Goal: Task Accomplishment & Management: Register for event/course

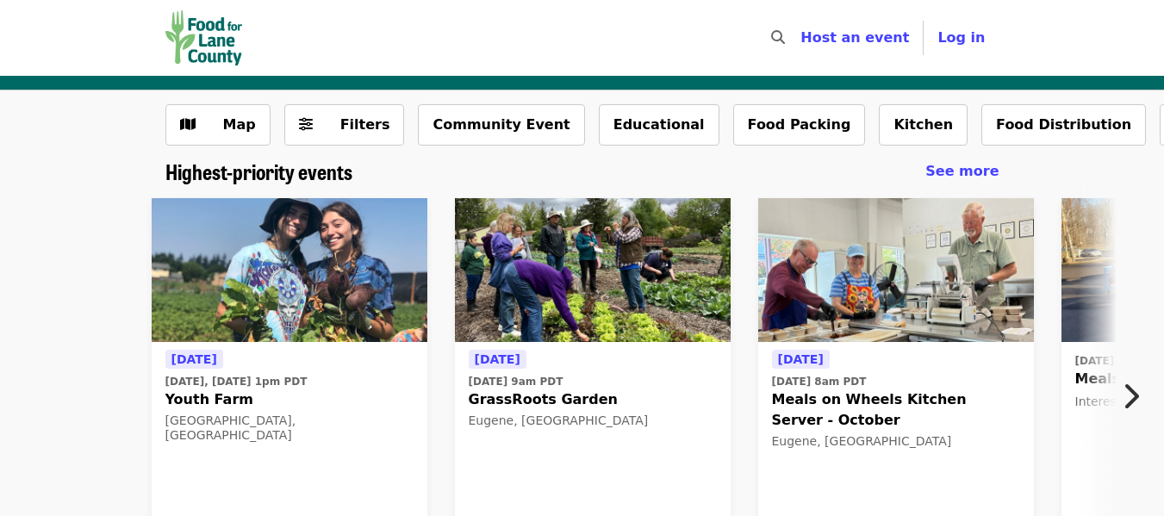
click at [1142, 398] on button "Next item" at bounding box center [1135, 396] width 57 height 48
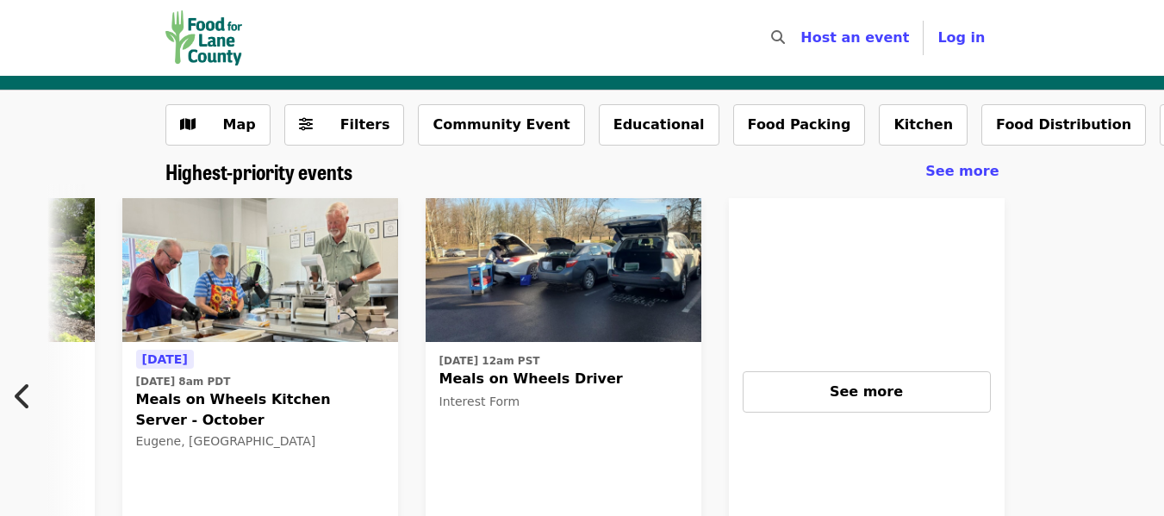
scroll to position [0, 758]
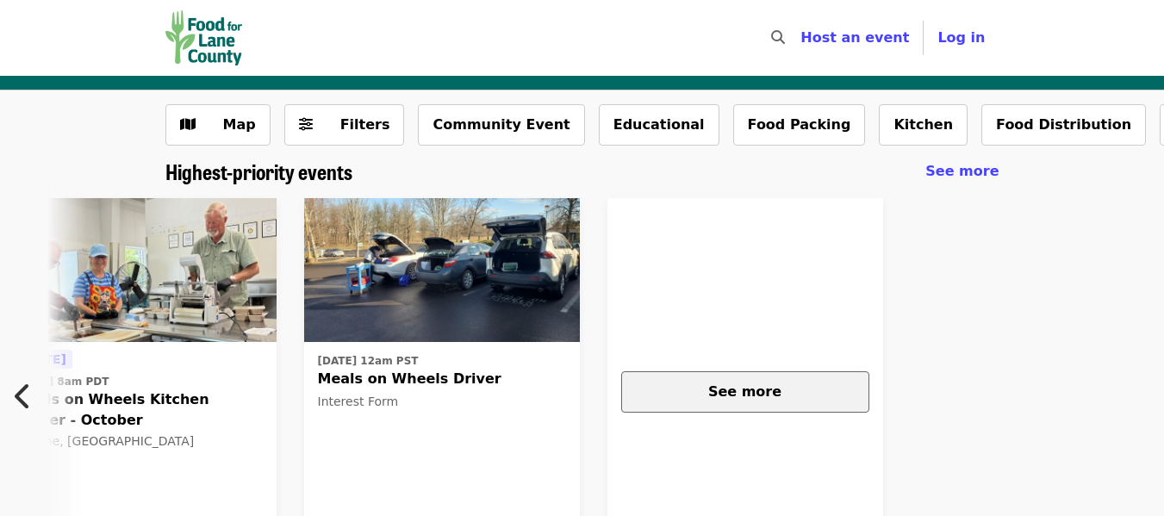
click at [817, 398] on div "See more" at bounding box center [745, 392] width 219 height 21
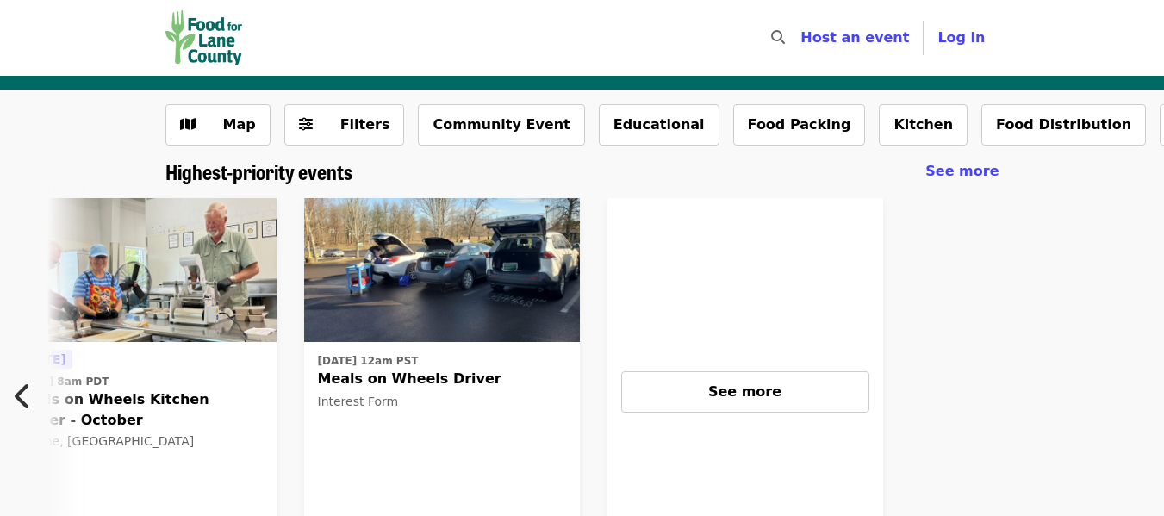
click at [18, 409] on icon "chevron-left icon" at bounding box center [23, 396] width 17 height 33
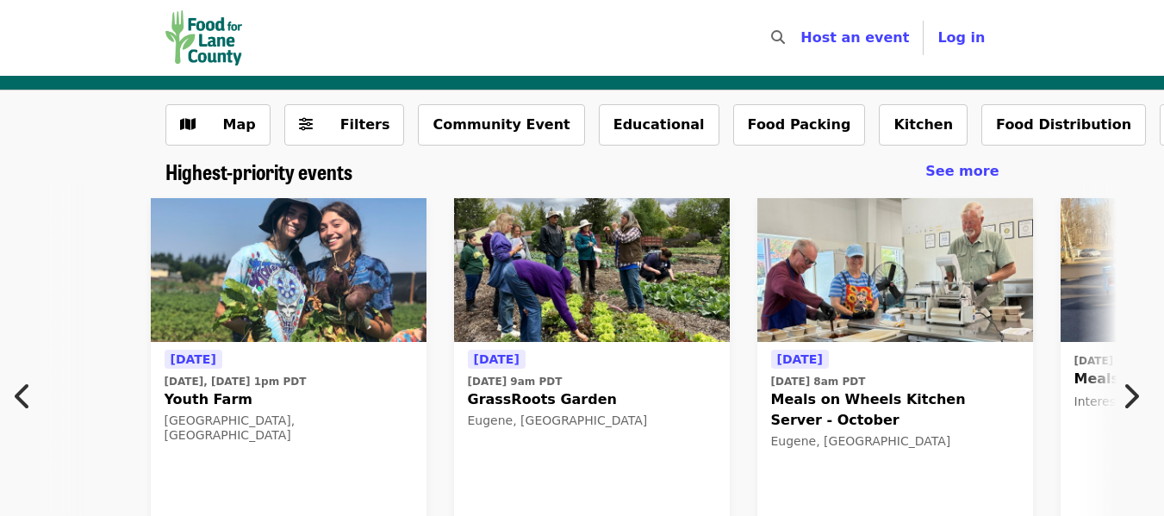
scroll to position [0, 0]
click at [1130, 391] on icon "chevron-right icon" at bounding box center [1130, 396] width 17 height 33
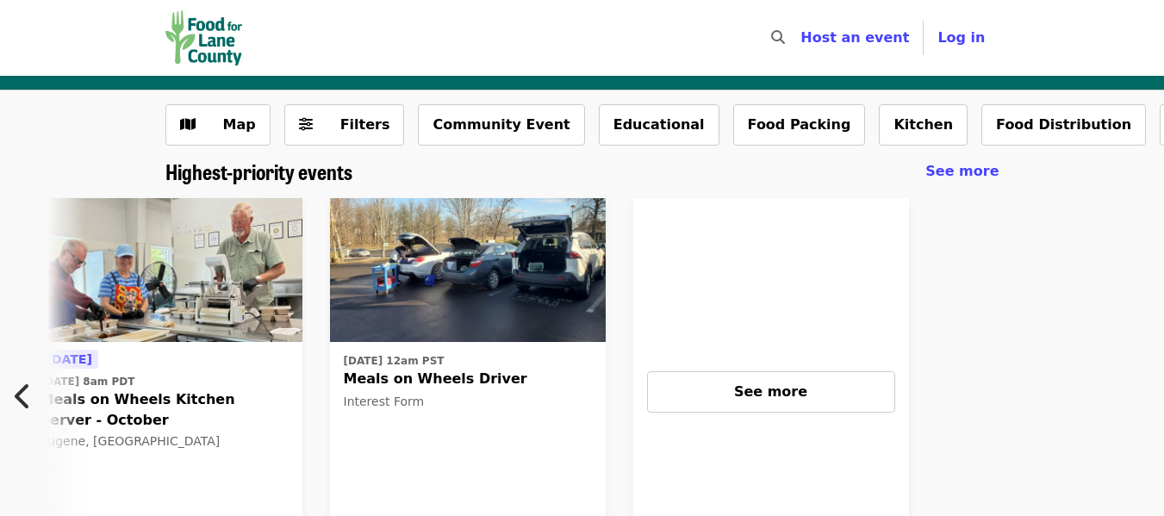
scroll to position [0, 758]
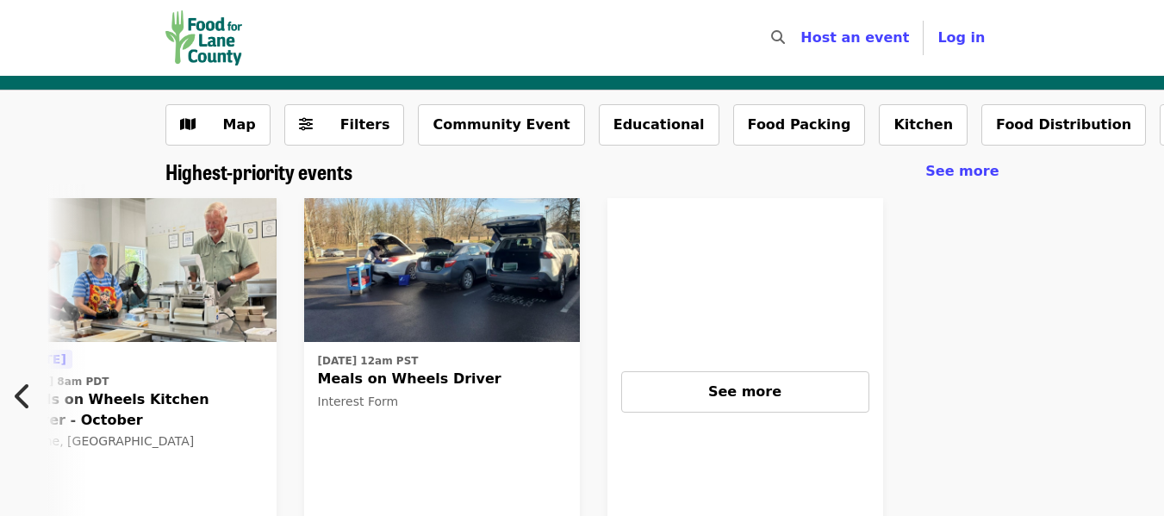
click at [521, 282] on img at bounding box center [442, 270] width 276 height 145
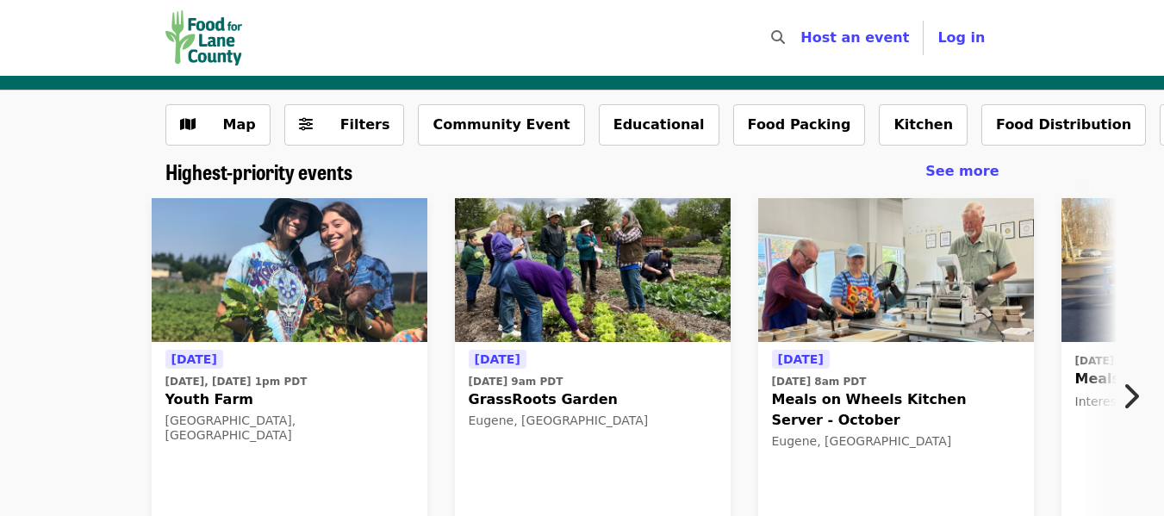
click at [1129, 398] on icon "chevron-right icon" at bounding box center [1130, 396] width 17 height 33
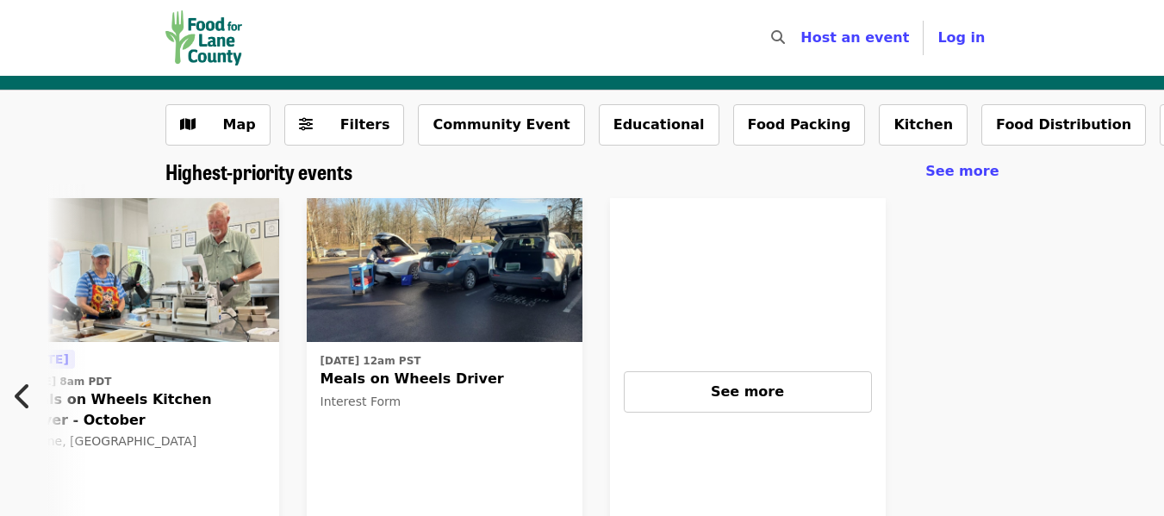
scroll to position [0, 758]
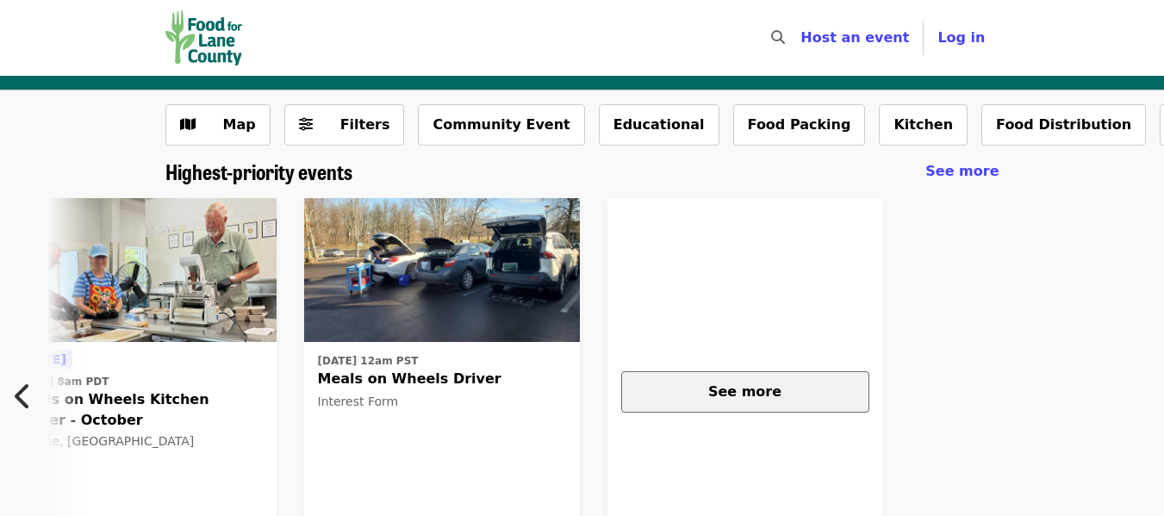
click at [816, 404] on button "See more" at bounding box center [745, 391] width 248 height 41
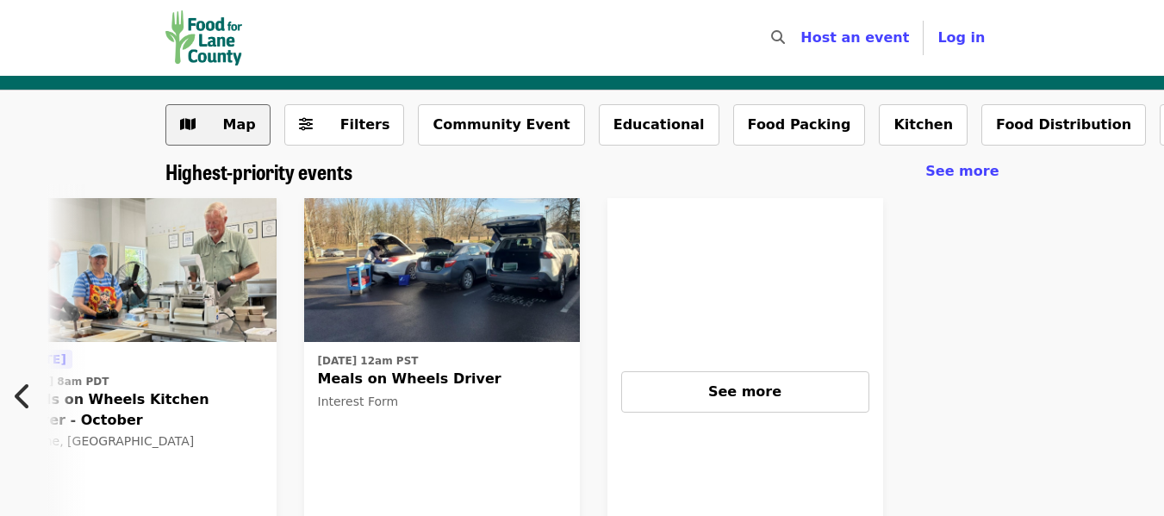
click at [191, 137] on button "Map" at bounding box center [217, 124] width 105 height 41
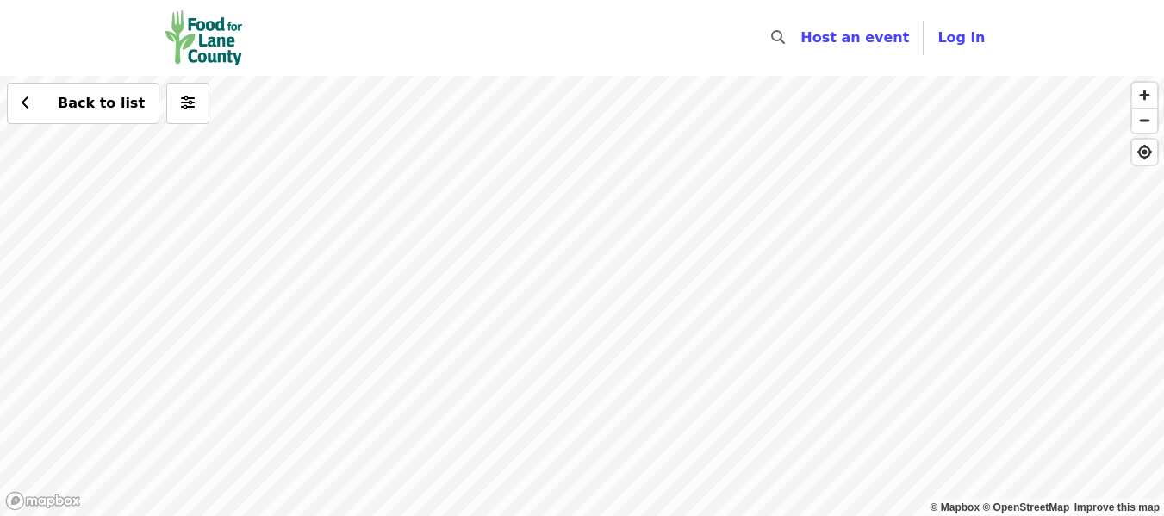
drag, startPoint x: 546, startPoint y: 323, endPoint x: 396, endPoint y: 438, distance: 188.7
click at [398, 438] on div "Back to list" at bounding box center [582, 296] width 1164 height 440
drag, startPoint x: 284, startPoint y: 276, endPoint x: 618, endPoint y: 265, distance: 334.6
click at [618, 265] on div "Back to list" at bounding box center [582, 296] width 1164 height 440
drag, startPoint x: 515, startPoint y: 273, endPoint x: 832, endPoint y: 229, distance: 320.2
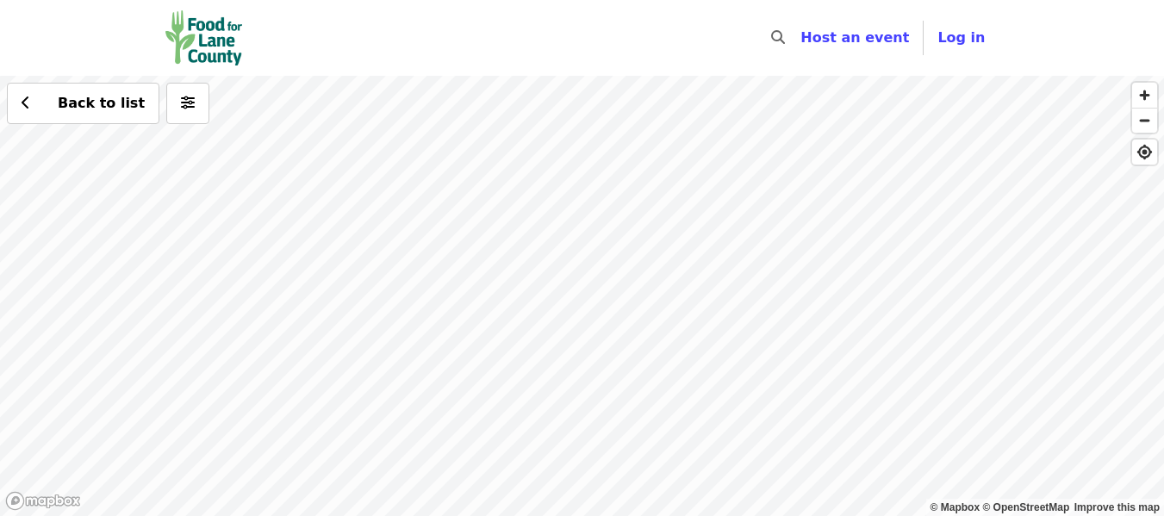
click at [832, 229] on div "Back to list" at bounding box center [582, 296] width 1164 height 440
click at [438, 381] on div "Back to list" at bounding box center [582, 296] width 1164 height 440
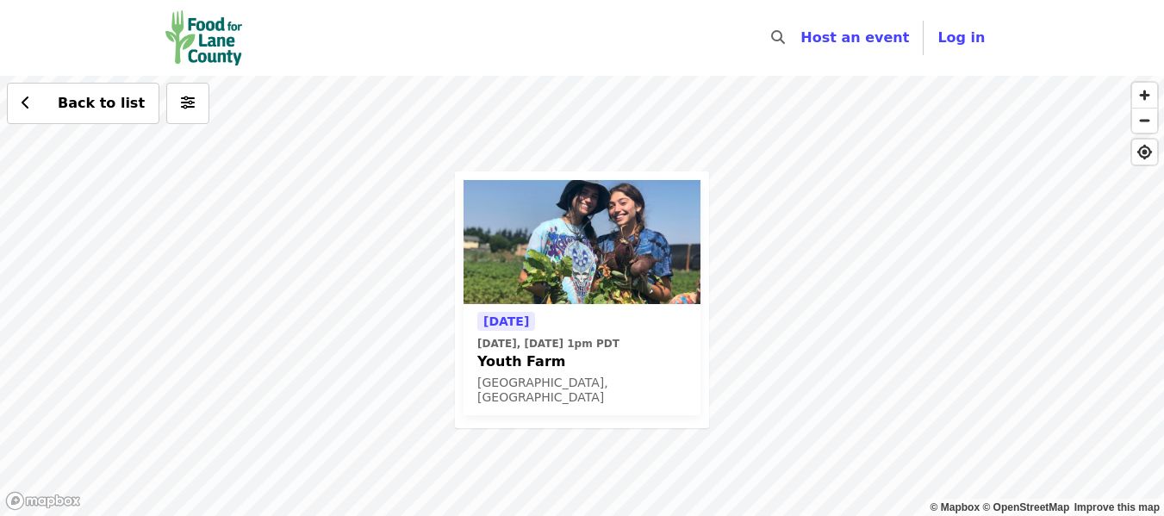
click at [322, 171] on div "Today Today, Oct 8 @ 1pm PDT Youth Farm Springfield, OR Back to list" at bounding box center [582, 296] width 1164 height 440
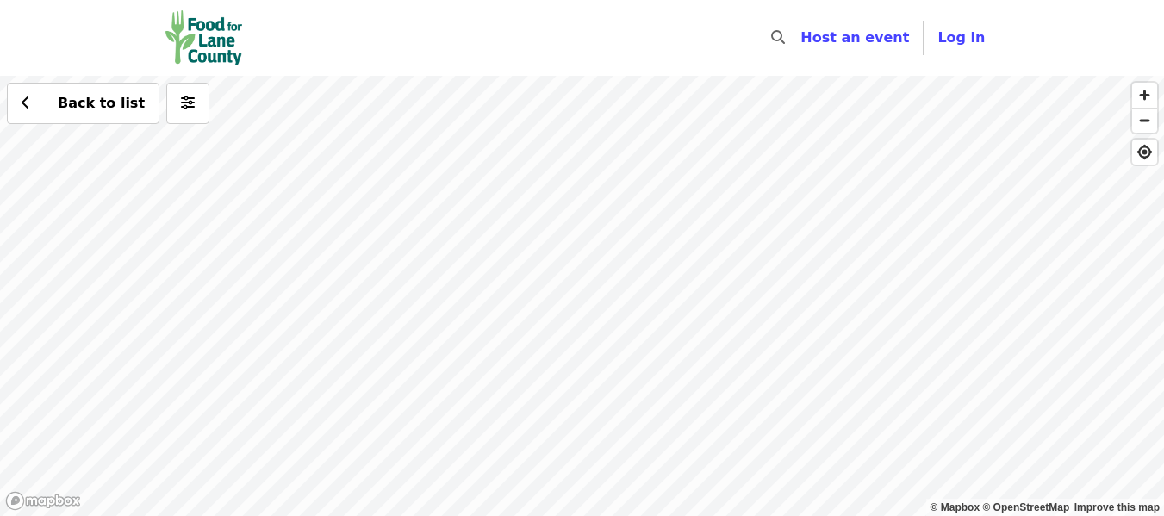
click at [589, 302] on div "Back to list" at bounding box center [582, 296] width 1164 height 440
click at [599, 303] on div "Back to list" at bounding box center [582, 296] width 1164 height 440
click at [602, 302] on div "See 2 actions at this location Back to list" at bounding box center [582, 296] width 1164 height 440
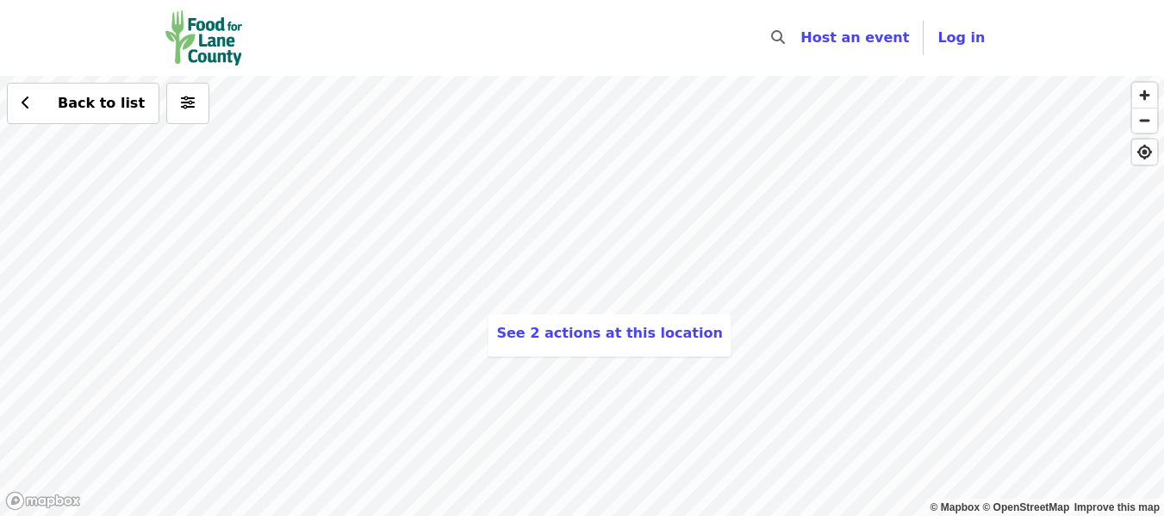
click at [602, 302] on div "See 2 actions at this location Back to list" at bounding box center [582, 296] width 1164 height 440
click at [625, 337] on span "See 2 actions at this location" at bounding box center [616, 333] width 226 height 16
click at [456, 296] on div "See 2 actions at this location Back to list" at bounding box center [582, 296] width 1164 height 440
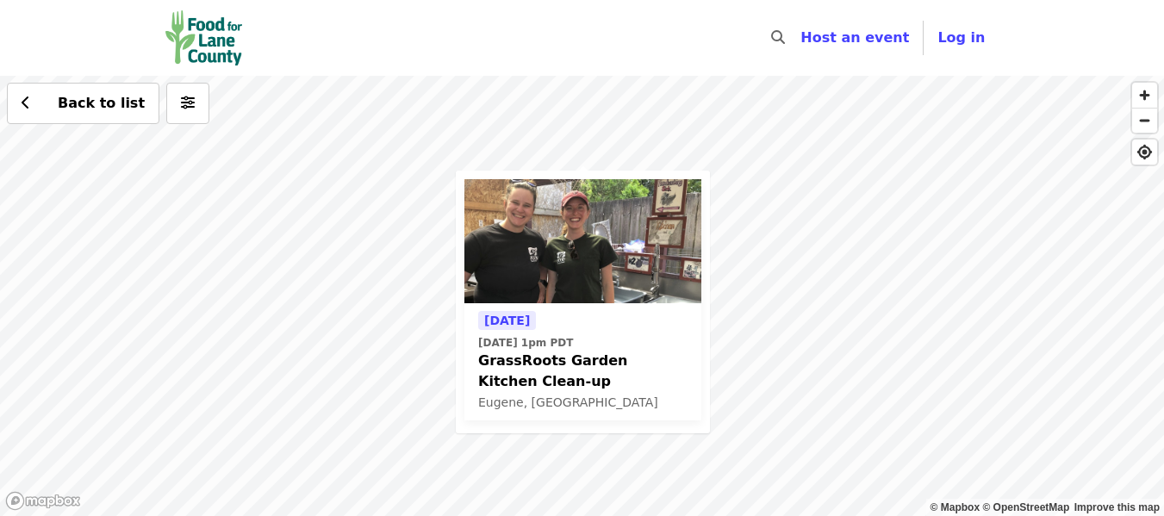
click at [423, 325] on div "Today Thu, Oct 9 @ 1pm PDT GrassRoots Garden Kitchen Clean-up Eugene, OR Back t…" at bounding box center [582, 296] width 1164 height 440
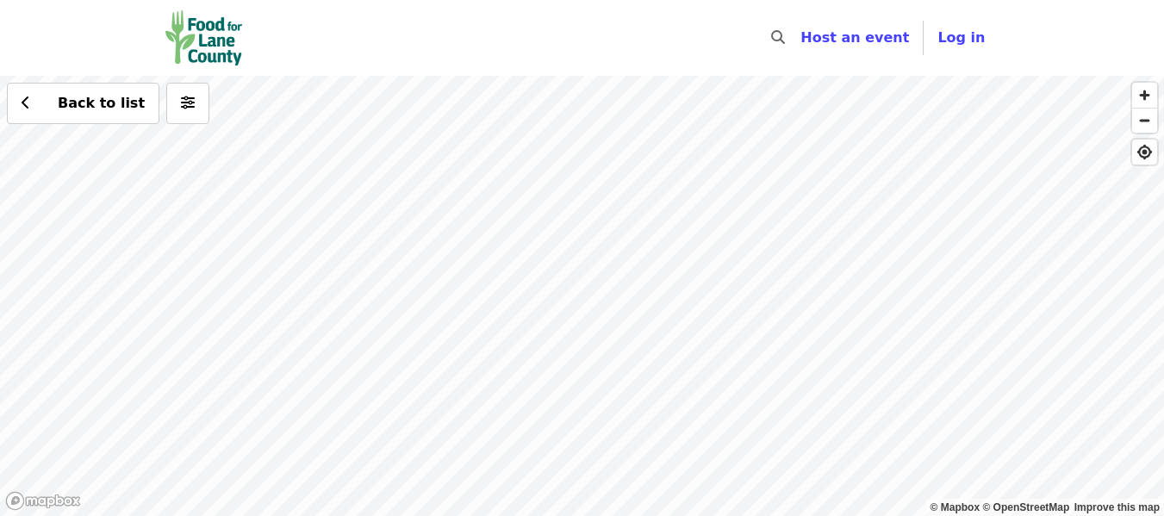
drag, startPoint x: 262, startPoint y: 200, endPoint x: 1102, endPoint y: 437, distance: 873.0
click at [1102, 437] on div "Back to list" at bounding box center [582, 296] width 1164 height 440
drag, startPoint x: 313, startPoint y: 306, endPoint x: 621, endPoint y: -50, distance: 471.0
click at [621, 0] on html "Skip to content ​ Host an event Host Log in © Mapbox © OpenStreetMap Improve th…" at bounding box center [582, 258] width 1164 height 516
drag, startPoint x: 877, startPoint y: 364, endPoint x: 370, endPoint y: -104, distance: 690.4
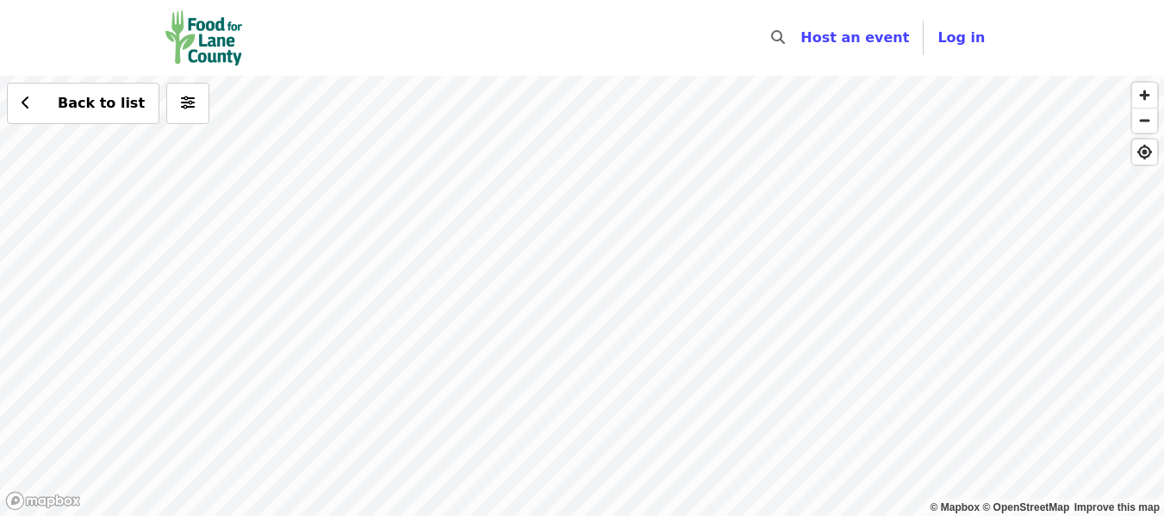
click at [370, 0] on html "Skip to content ​ Host an event Host Log in © Mapbox © OpenStreetMap Improve th…" at bounding box center [582, 258] width 1164 height 516
drag, startPoint x: 882, startPoint y: 436, endPoint x: 244, endPoint y: 81, distance: 730.7
click at [275, 97] on div "Back to list" at bounding box center [582, 296] width 1164 height 440
drag, startPoint x: 910, startPoint y: 339, endPoint x: 320, endPoint y: 396, distance: 593.1
click at [320, 396] on div "Back to list" at bounding box center [582, 296] width 1164 height 440
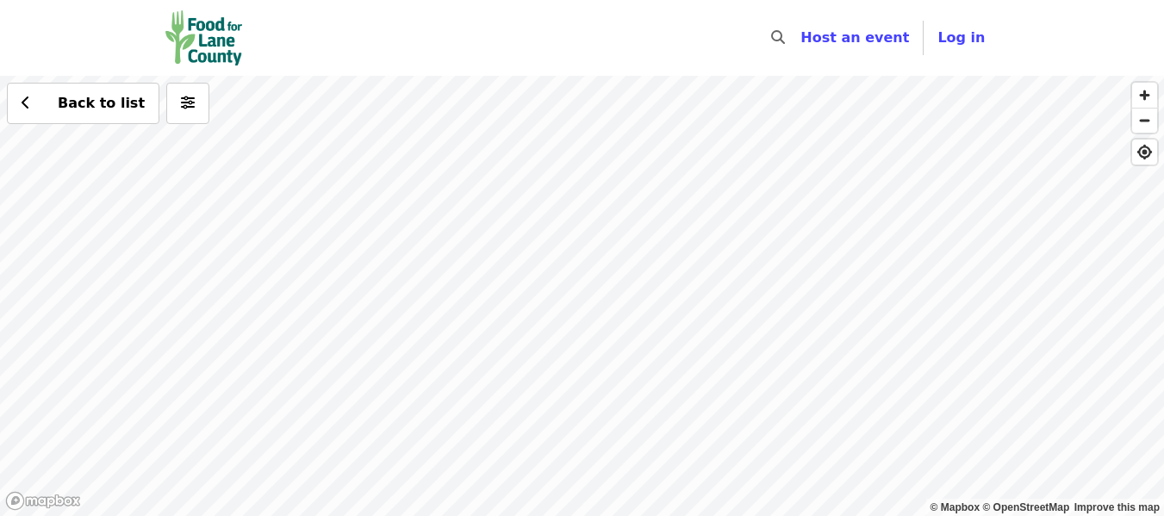
drag, startPoint x: 426, startPoint y: 211, endPoint x: 396, endPoint y: 134, distance: 83.2
click at [452, 245] on div "Back to list" at bounding box center [582, 296] width 1164 height 440
click at [1144, 131] on span "button" at bounding box center [1144, 121] width 25 height 24
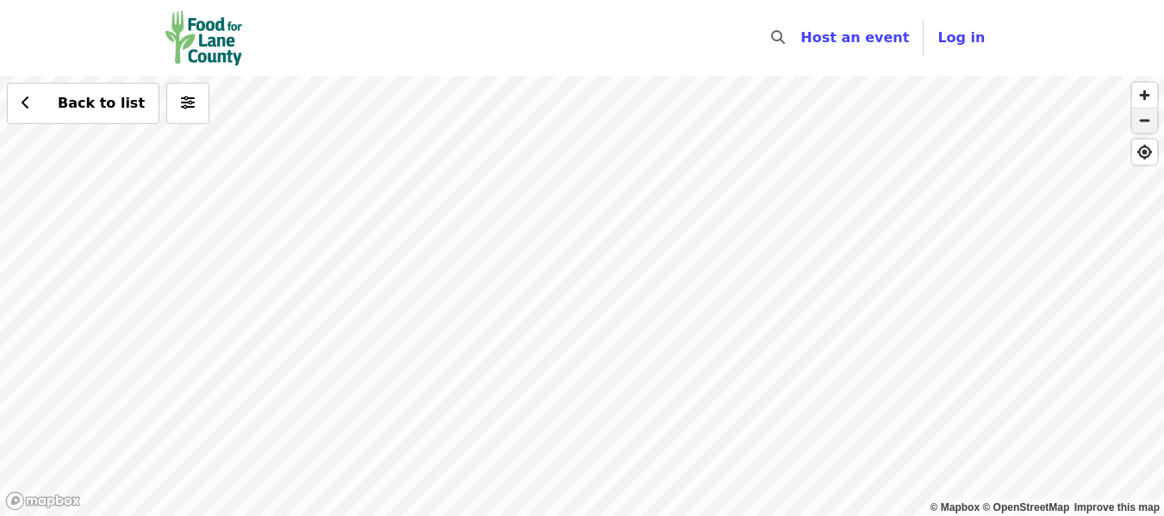
click at [1144, 131] on span "button" at bounding box center [1144, 121] width 25 height 24
drag, startPoint x: 544, startPoint y: 483, endPoint x: 582, endPoint y: 122, distance: 363.9
click at [582, 122] on div "Back to list" at bounding box center [582, 296] width 1164 height 440
drag, startPoint x: 715, startPoint y: 452, endPoint x: 591, endPoint y: 246, distance: 240.5
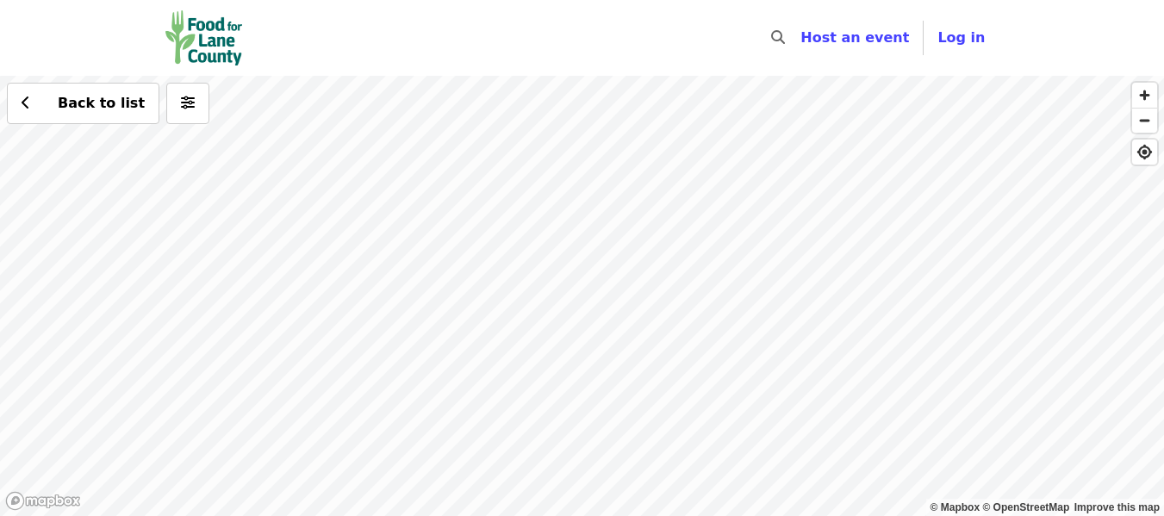
click at [591, 246] on div "Back to list" at bounding box center [582, 296] width 1164 height 440
drag, startPoint x: 525, startPoint y: 446, endPoint x: 791, endPoint y: 354, distance: 281.8
click at [791, 354] on div "Back to list" at bounding box center [582, 296] width 1164 height 440
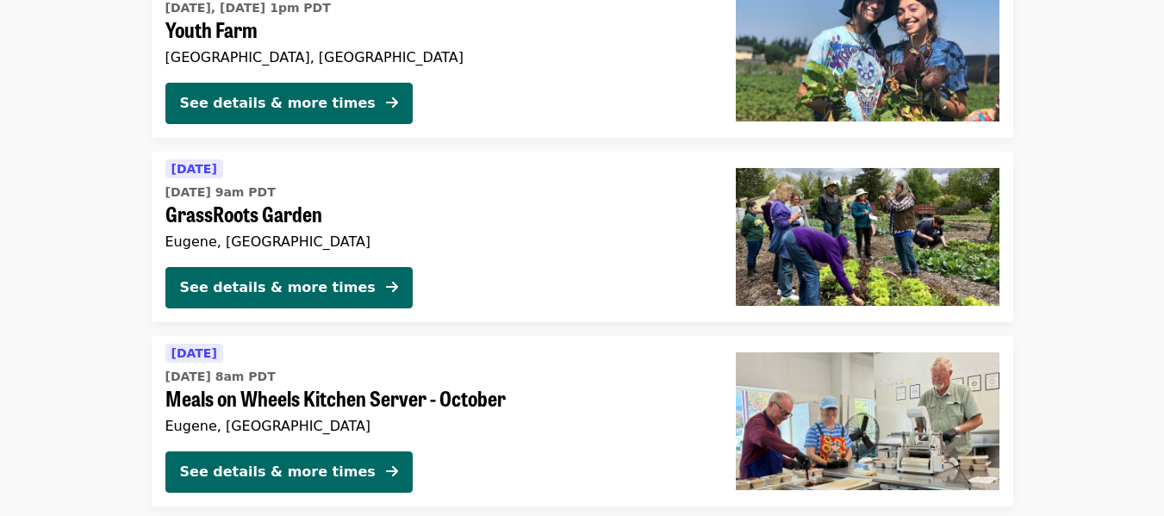
scroll to position [237, 0]
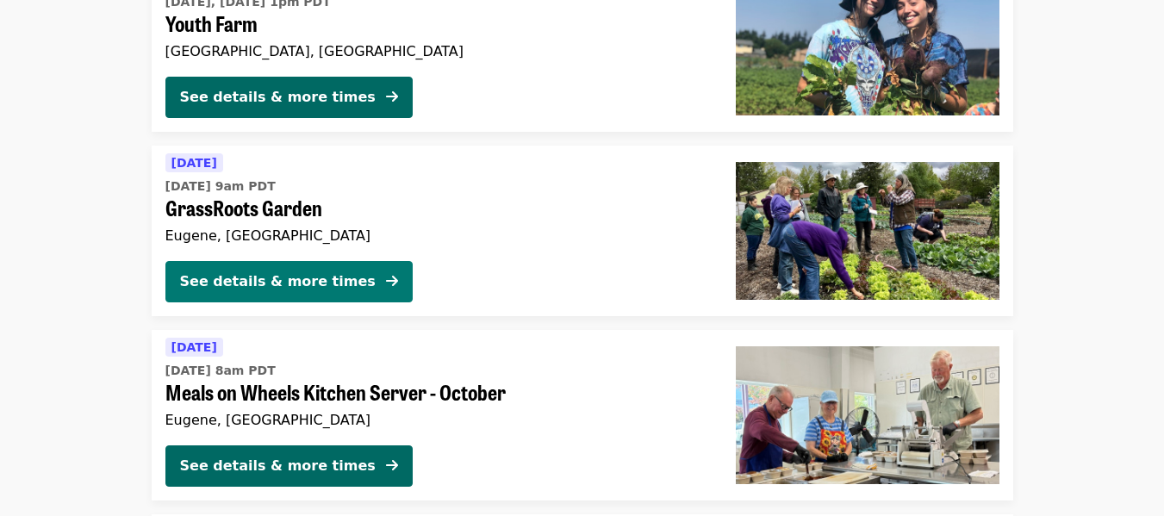
click at [258, 277] on div "See details & more times" at bounding box center [278, 281] width 196 height 21
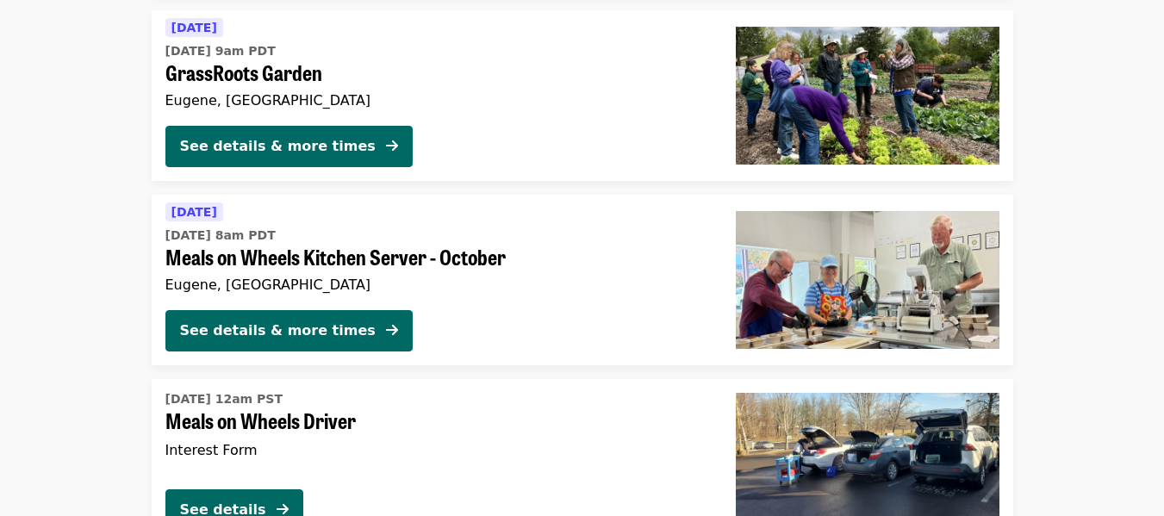
scroll to position [370, 0]
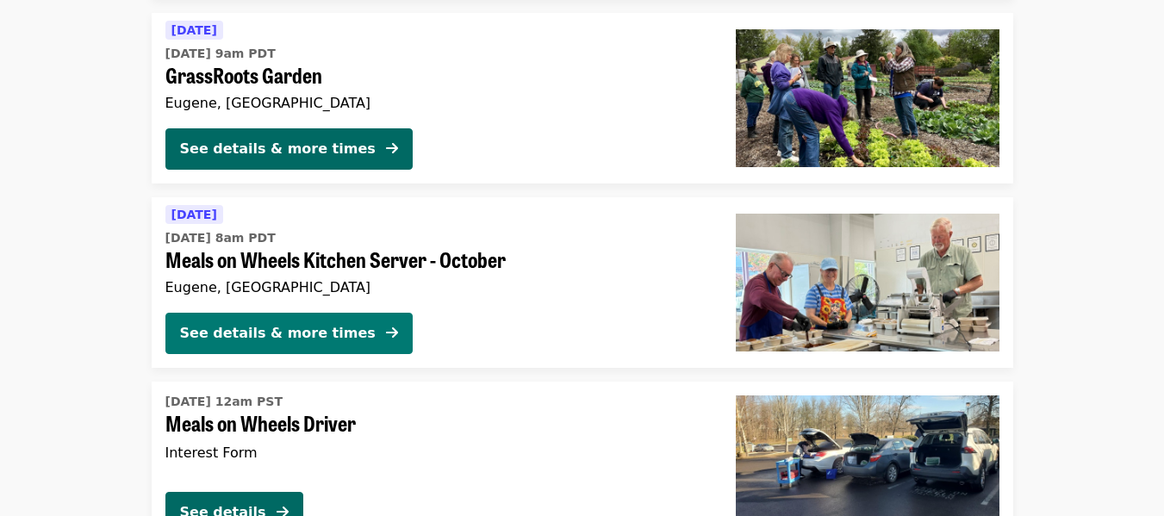
click at [259, 334] on div "See details & more times" at bounding box center [278, 333] width 196 height 21
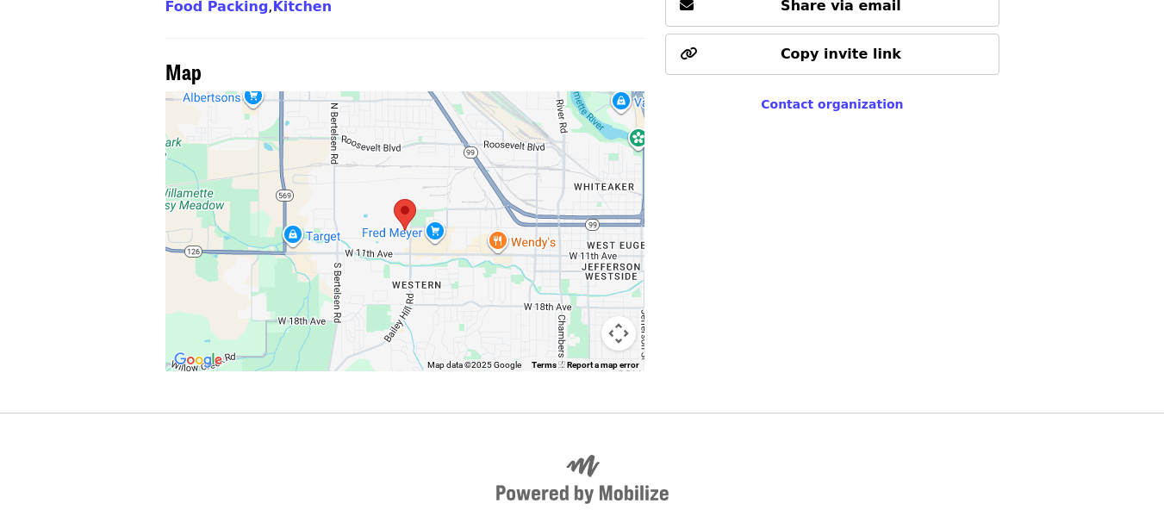
scroll to position [1178, 0]
